Goal: Information Seeking & Learning: Learn about a topic

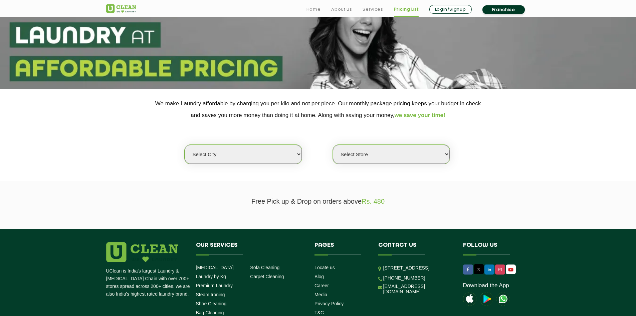
scroll to position [100, 0]
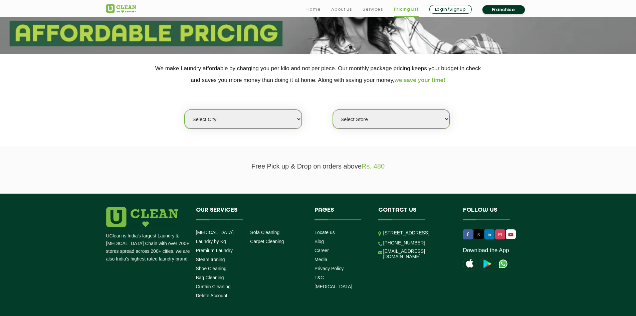
click at [271, 124] on select "Select city [GEOGRAPHIC_DATA] [GEOGRAPHIC_DATA] [GEOGRAPHIC_DATA] [GEOGRAPHIC_D…" at bounding box center [243, 119] width 117 height 19
select select "150"
click at [185, 110] on select "Select city [GEOGRAPHIC_DATA] [GEOGRAPHIC_DATA] [GEOGRAPHIC_DATA] [GEOGRAPHIC_D…" at bounding box center [243, 119] width 117 height 19
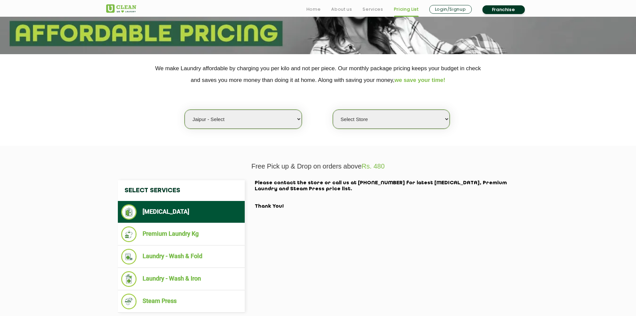
click at [410, 122] on select "Select Store UClean Select Mansarovar" at bounding box center [391, 119] width 117 height 19
select select "203"
click at [333, 110] on select "Select Store UClean Select Mansarovar" at bounding box center [391, 119] width 117 height 19
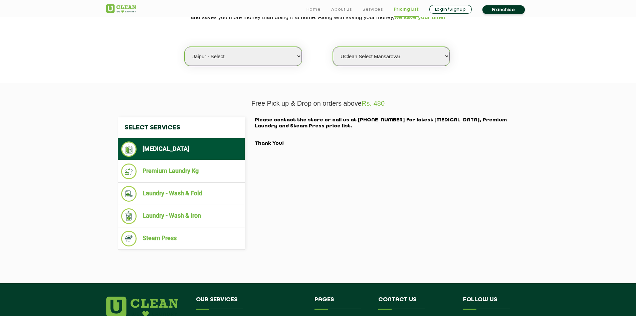
scroll to position [167, 0]
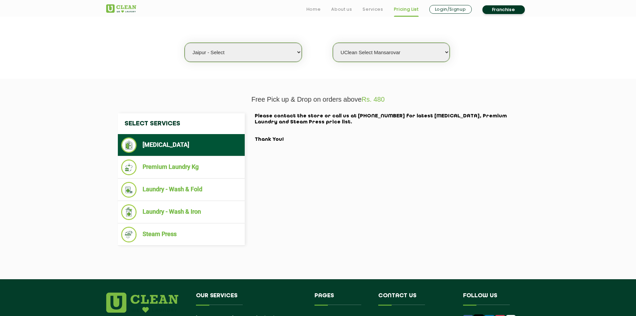
click at [167, 145] on li "[MEDICAL_DATA]" at bounding box center [181, 144] width 120 height 15
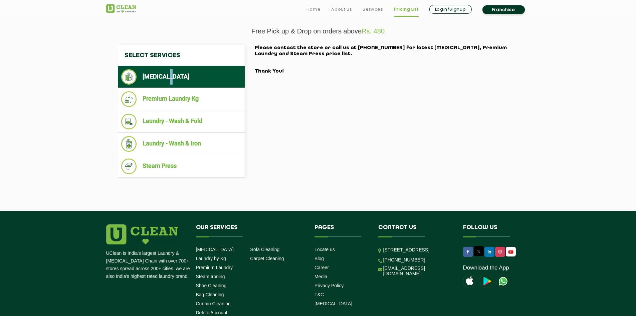
scroll to position [156, 0]
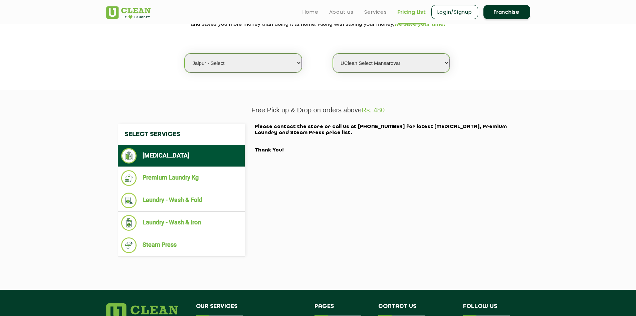
click at [143, 158] on li "[MEDICAL_DATA]" at bounding box center [181, 155] width 120 height 15
click at [154, 173] on li "Premium Laundry Kg" at bounding box center [181, 178] width 120 height 16
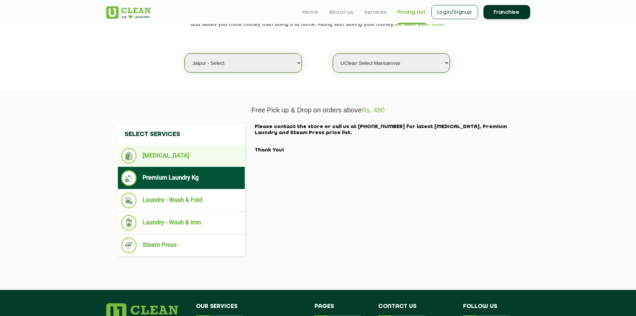
click at [159, 158] on li "[MEDICAL_DATA]" at bounding box center [181, 155] width 120 height 15
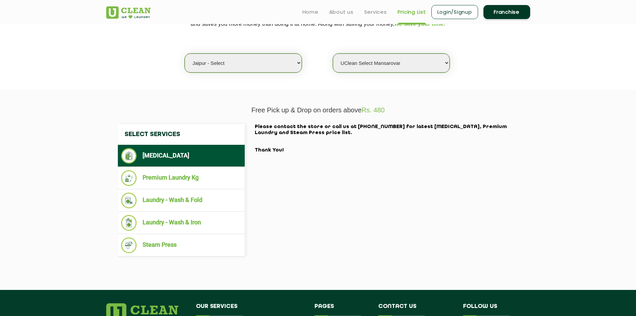
click at [160, 157] on li "[MEDICAL_DATA]" at bounding box center [181, 155] width 120 height 15
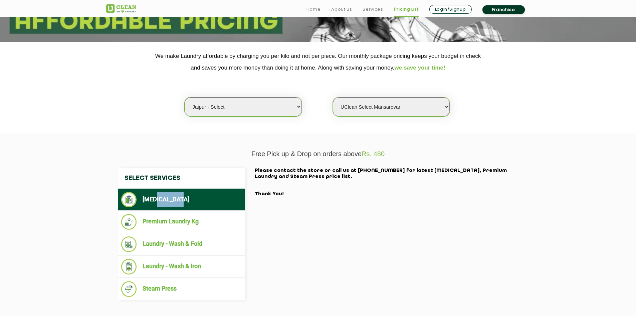
scroll to position [167, 0]
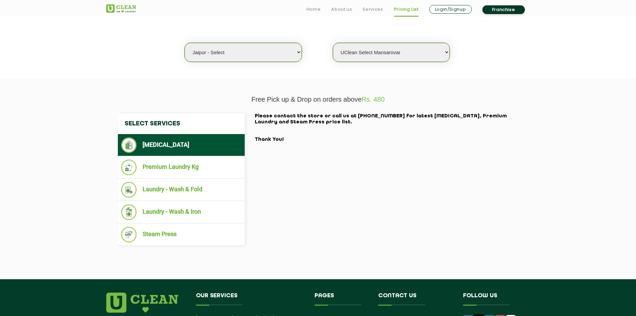
click at [308, 193] on div "Select Services [MEDICAL_DATA] Premium Laundry Kg Laundry - Wash & Fold Laundry…" at bounding box center [318, 179] width 411 height 132
click at [175, 188] on li "Laundry - Wash & Fold" at bounding box center [181, 190] width 120 height 16
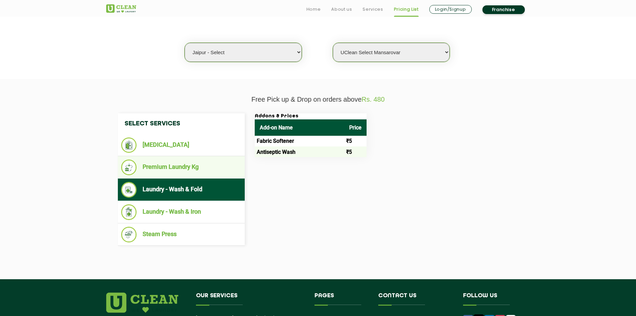
click at [175, 165] on li "Premium Laundry Kg" at bounding box center [181, 167] width 120 height 16
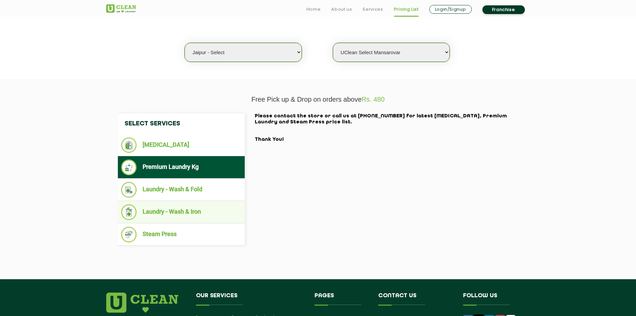
click at [163, 211] on li "Laundry - Wash & Iron" at bounding box center [181, 212] width 120 height 16
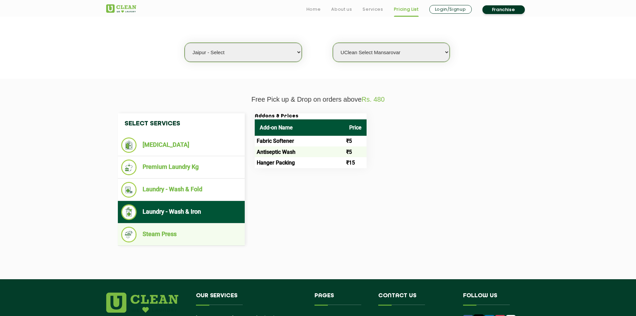
click at [156, 225] on ul "Steam Press" at bounding box center [181, 234] width 127 height 22
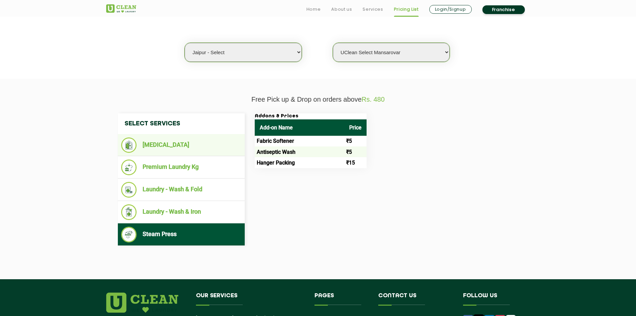
click at [156, 151] on li "[MEDICAL_DATA]" at bounding box center [181, 144] width 120 height 15
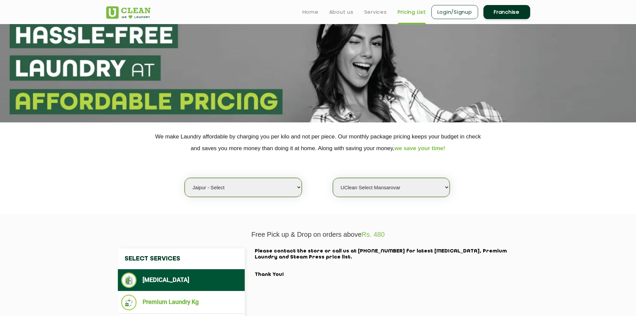
scroll to position [0, 0]
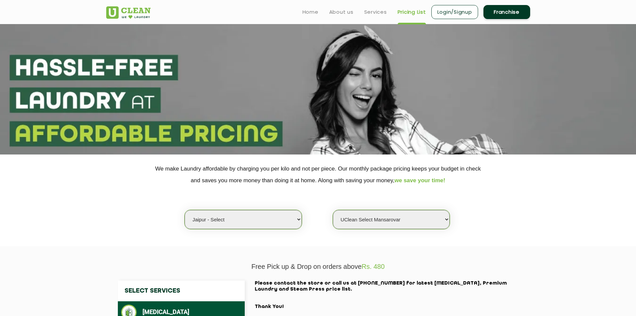
drag, startPoint x: 289, startPoint y: 219, endPoint x: 284, endPoint y: 219, distance: 5.7
click at [289, 219] on select "Select city [GEOGRAPHIC_DATA] [GEOGRAPHIC_DATA] [GEOGRAPHIC_DATA] [GEOGRAPHIC_D…" at bounding box center [243, 219] width 117 height 19
select select "26"
click at [185, 210] on select "Select city [GEOGRAPHIC_DATA] [GEOGRAPHIC_DATA] [GEOGRAPHIC_DATA] [GEOGRAPHIC_D…" at bounding box center [243, 219] width 117 height 19
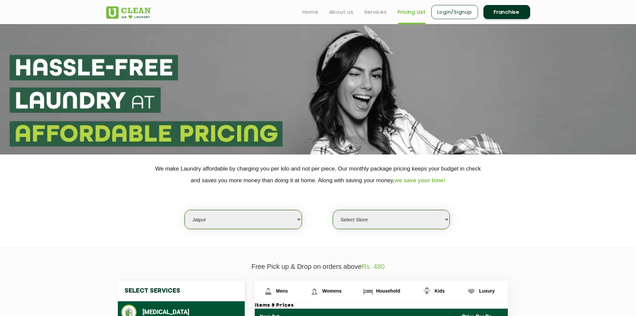
click at [380, 216] on select "Select Store [GEOGRAPHIC_DATA][PERSON_NAME] [GEOGRAPHIC_DATA] [PERSON_NAME][GEO…" at bounding box center [391, 219] width 117 height 19
select select "57"
click at [333, 210] on select "Select Store [GEOGRAPHIC_DATA][PERSON_NAME] [GEOGRAPHIC_DATA] [PERSON_NAME][GEO…" at bounding box center [391, 219] width 117 height 19
